Goal: Navigation & Orientation: Find specific page/section

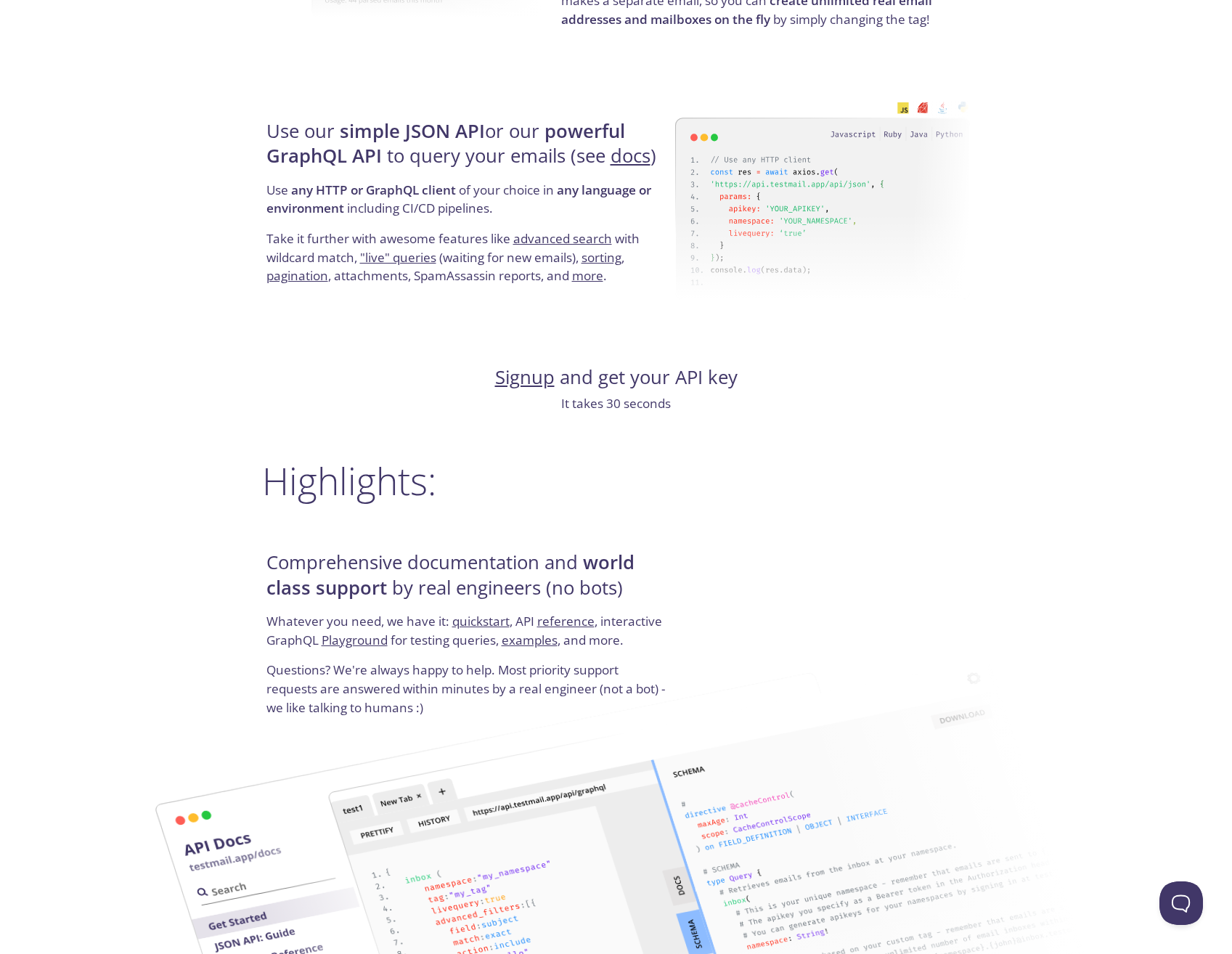
scroll to position [1132, 0]
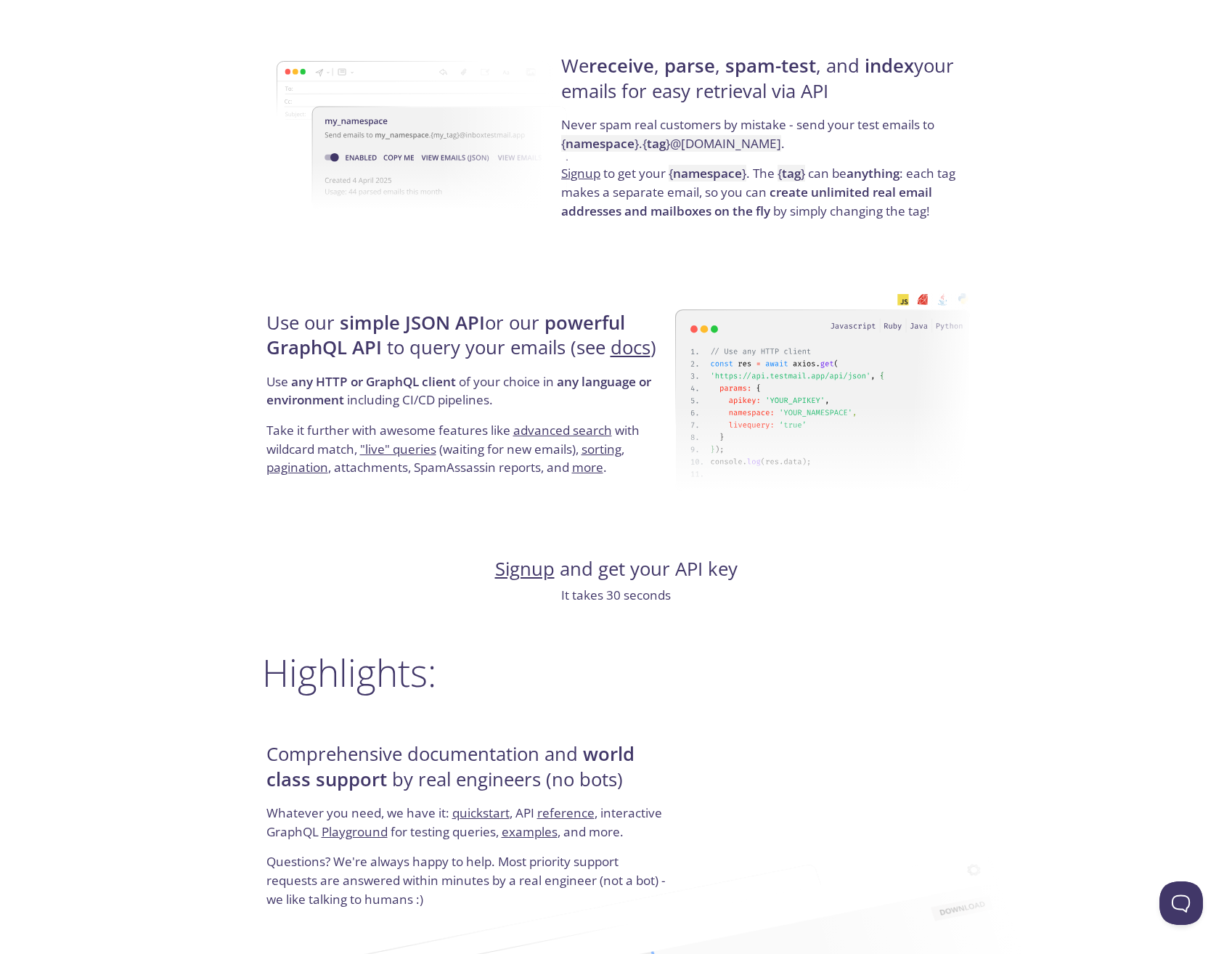
click at [585, 469] on link "more" at bounding box center [588, 468] width 31 height 17
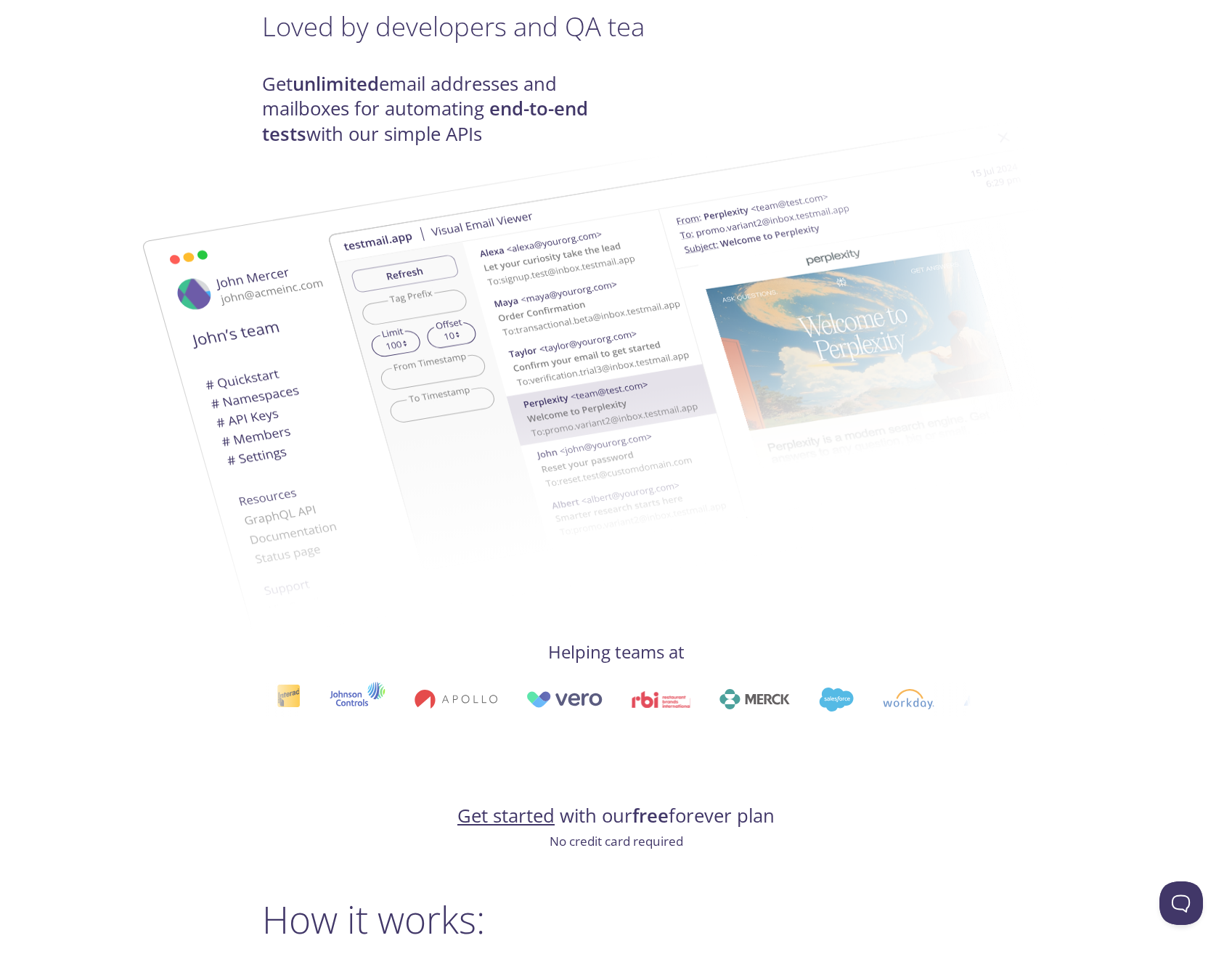
scroll to position [0, 0]
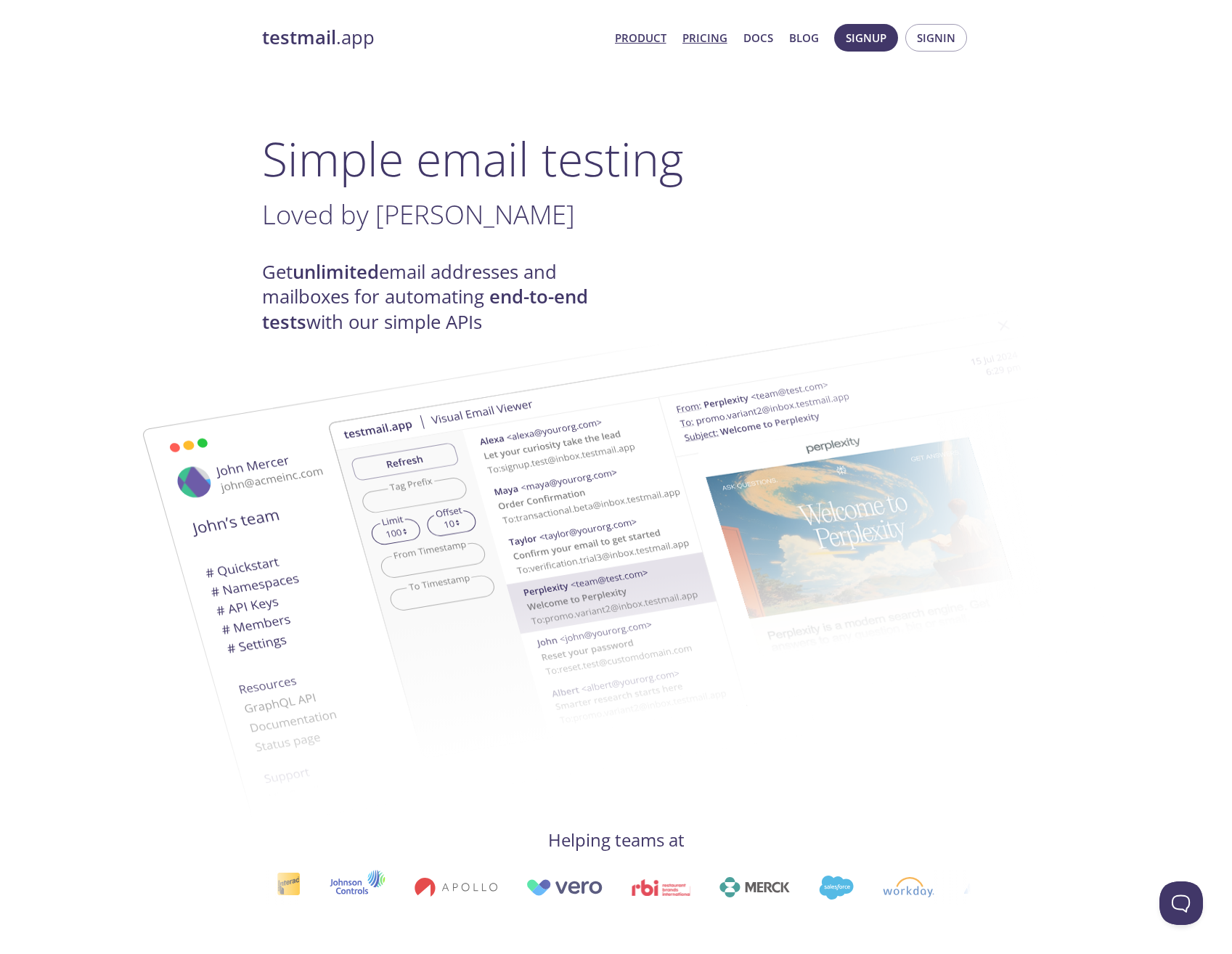
click at [701, 34] on link "Pricing" at bounding box center [705, 38] width 45 height 18
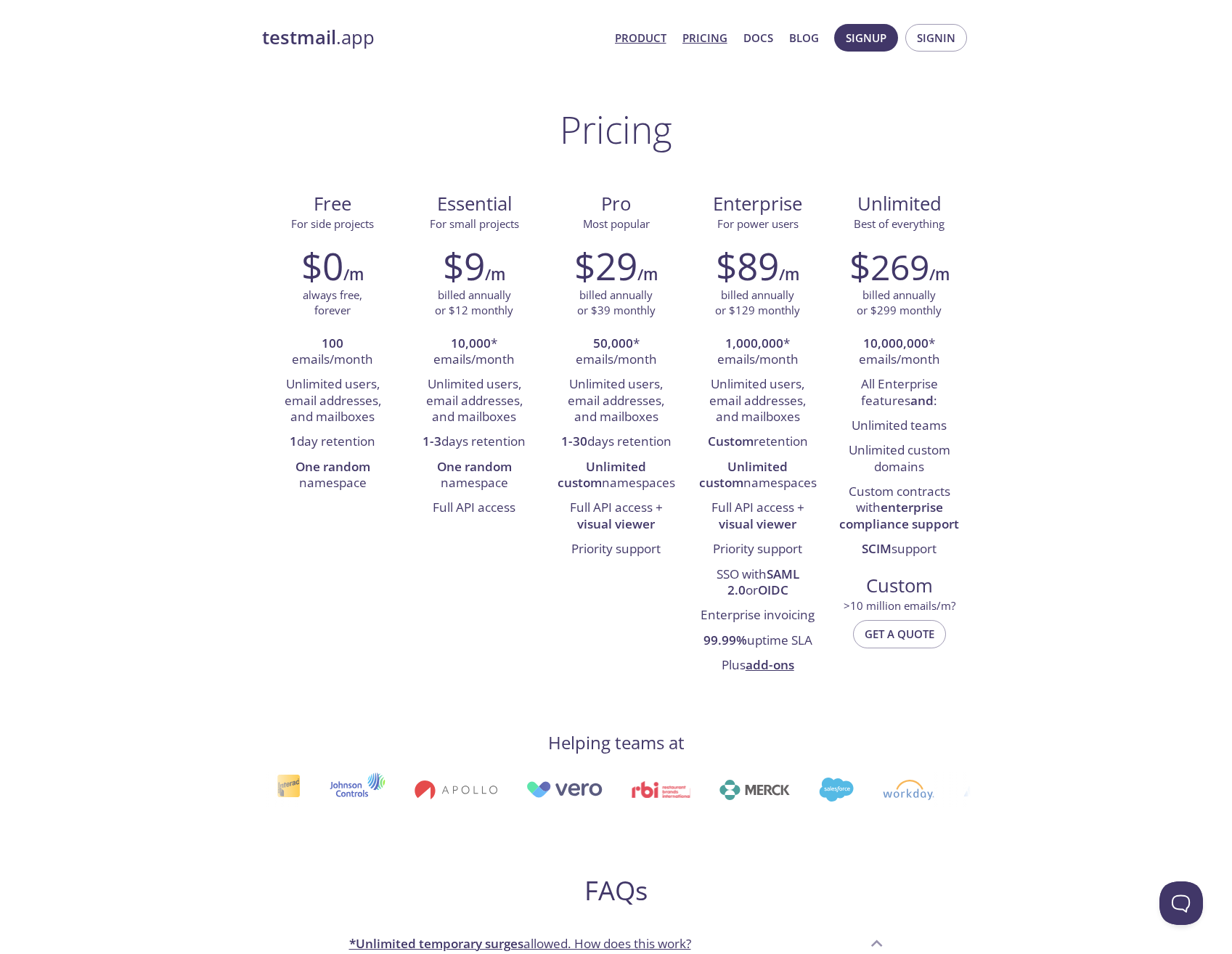
click at [663, 39] on link "Product" at bounding box center [640, 38] width 52 height 18
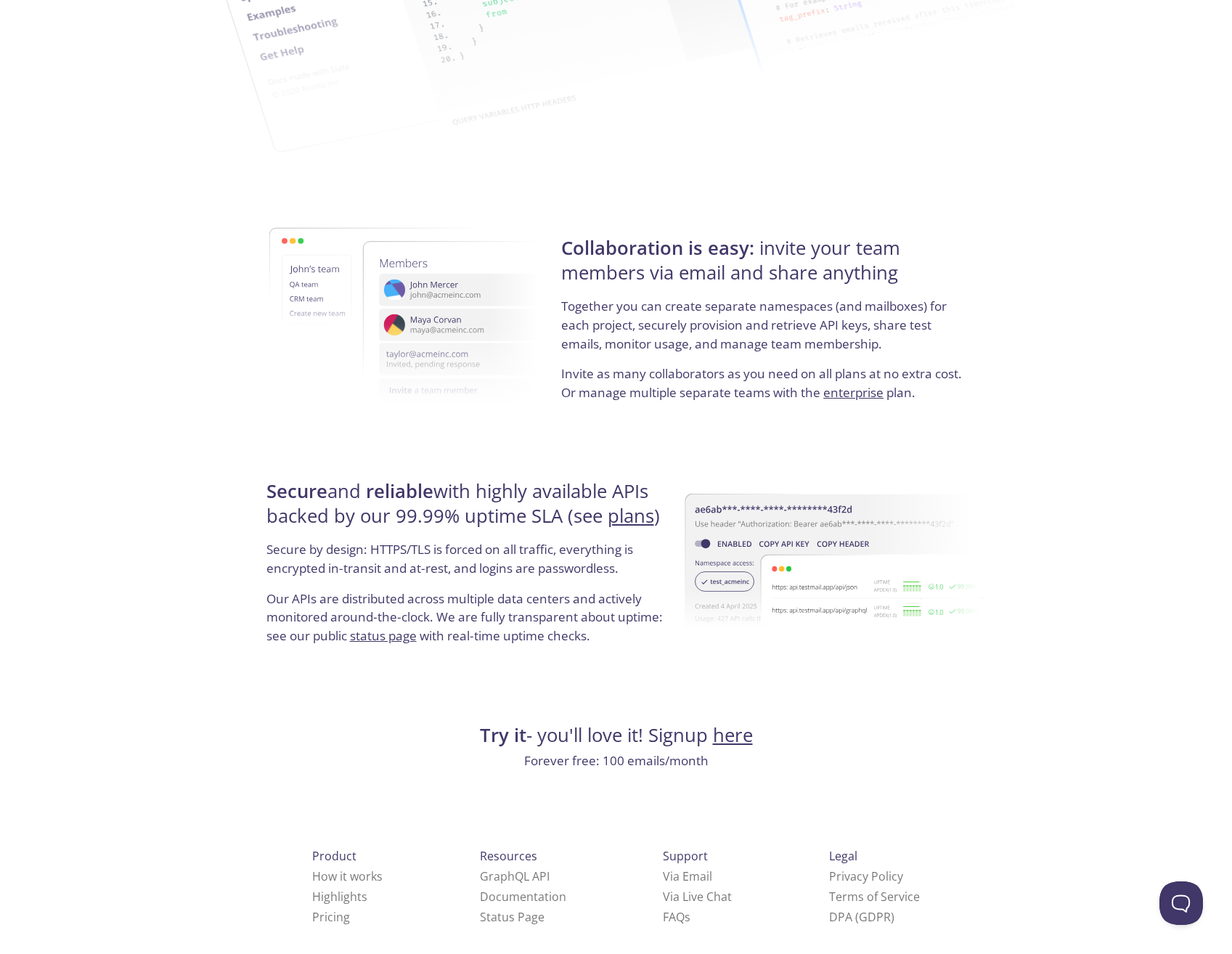
scroll to position [2367, 0]
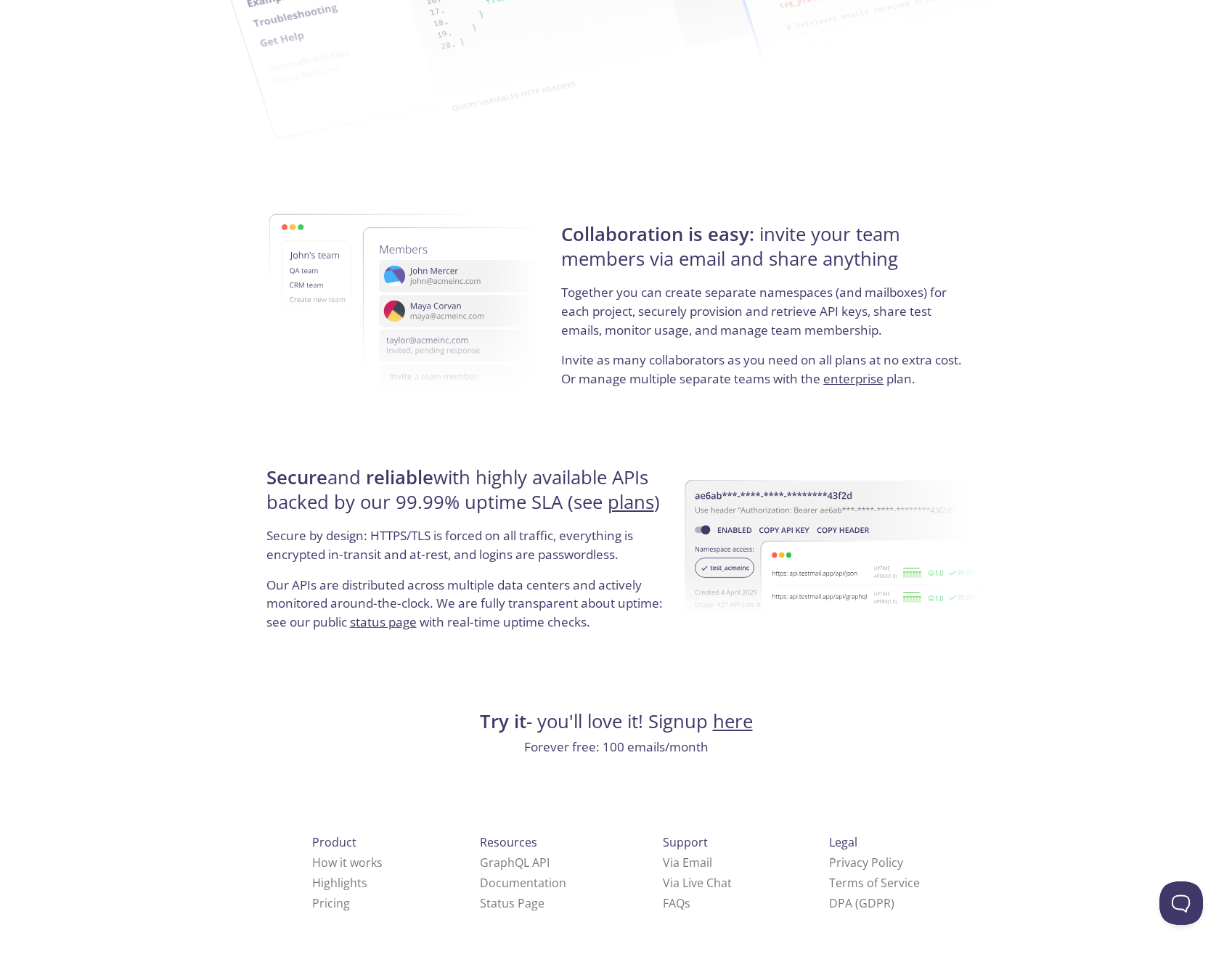
click at [323, 883] on link "Highlights" at bounding box center [340, 883] width 55 height 16
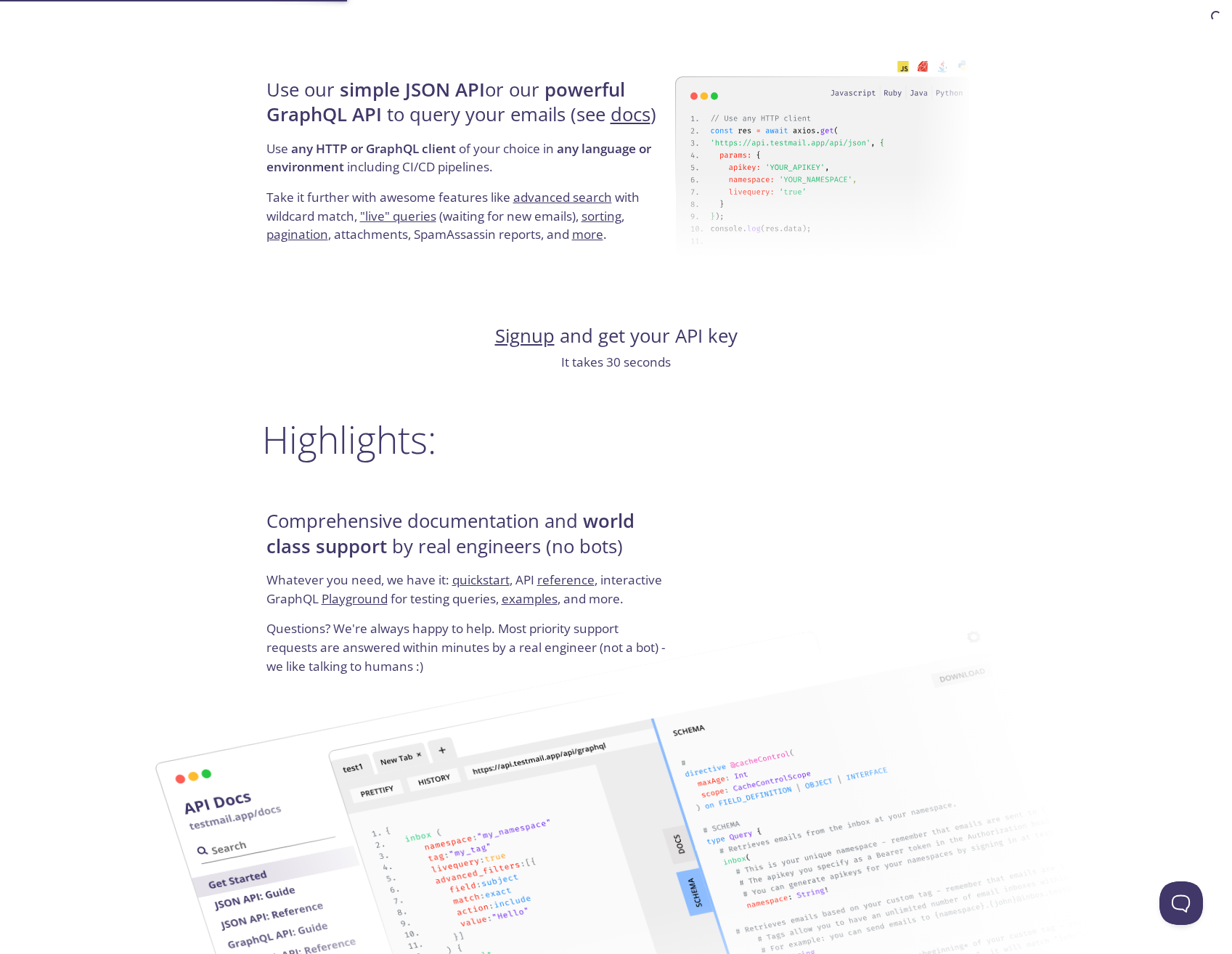
scroll to position [1327, 0]
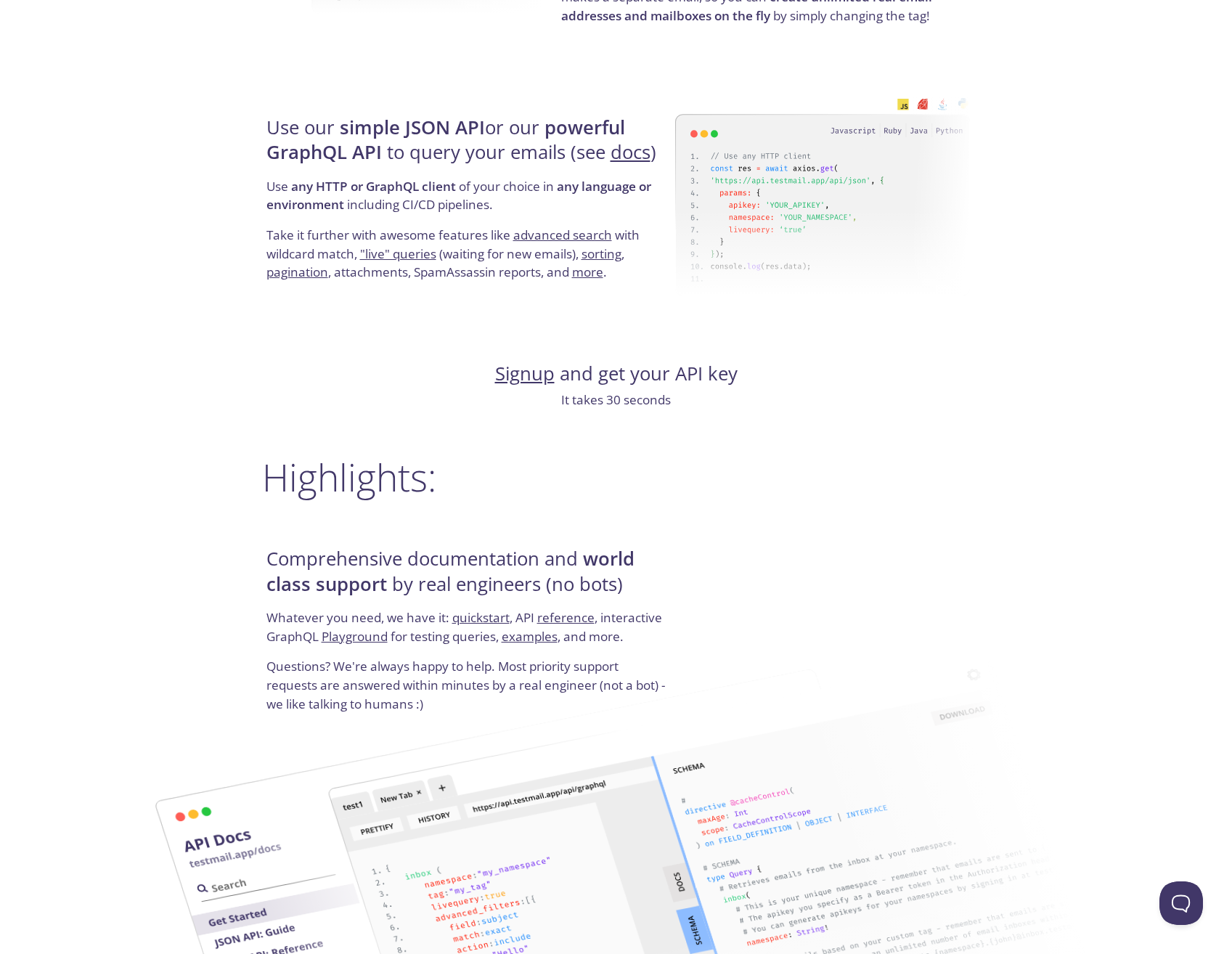
click at [518, 630] on link "examples" at bounding box center [530, 637] width 55 height 17
